Goal: Information Seeking & Learning: Find specific fact

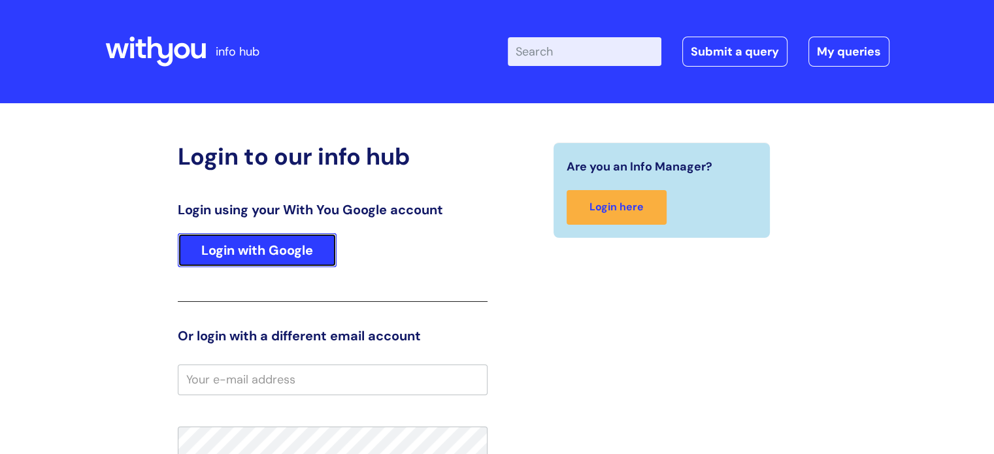
click at [290, 252] on link "Login with Google" at bounding box center [257, 250] width 159 height 34
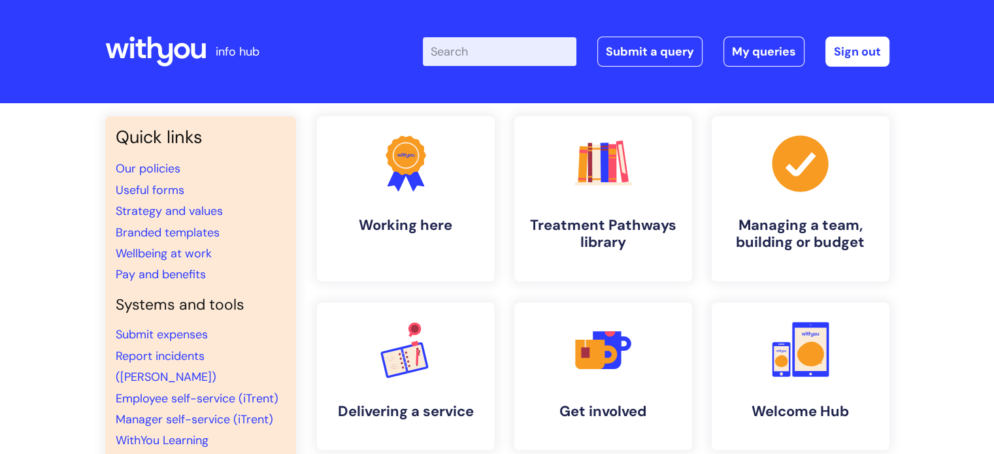
click at [548, 46] on input "Enter your search term here..." at bounding box center [500, 51] width 154 height 29
type input "lunch"
click button "Search" at bounding box center [0, 0] width 0 height 0
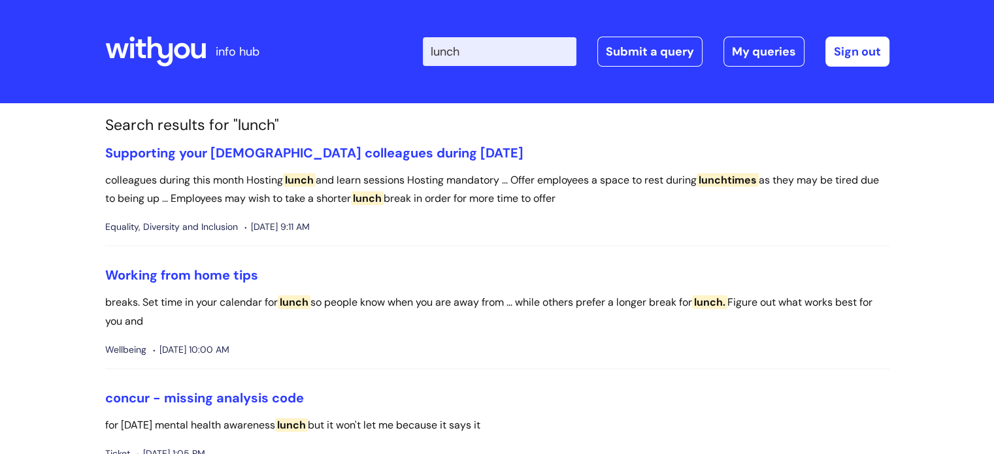
drag, startPoint x: 460, startPoint y: 36, endPoint x: 432, endPoint y: 31, distance: 28.6
click at [432, 31] on div "Enter your search term here... lunch Search Submit a query My queries Welcome […" at bounding box center [595, 51] width 590 height 77
type input "expenses"
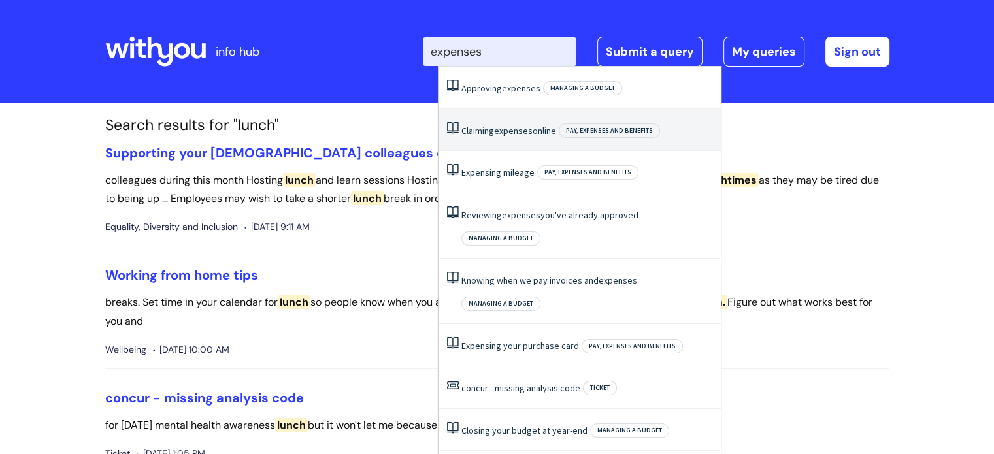
click at [522, 129] on span "expenses" at bounding box center [513, 131] width 39 height 12
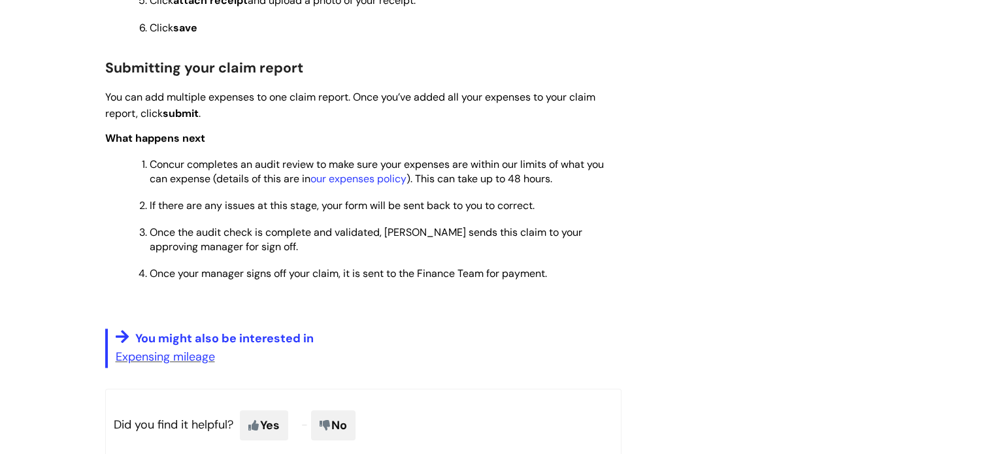
scroll to position [1135, 0]
